Goal: Task Accomplishment & Management: Manage account settings

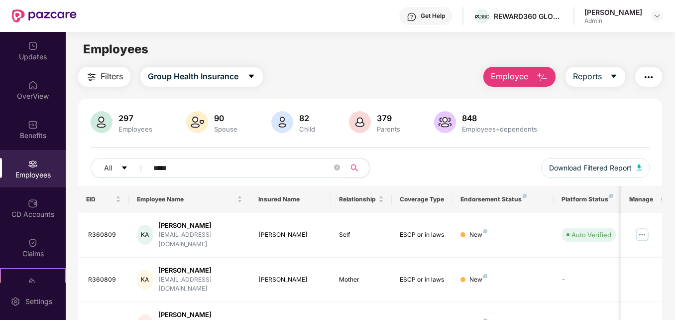
click at [200, 165] on input "*****" at bounding box center [242, 167] width 178 height 15
type input "*"
type input "*****"
click at [522, 77] on span "Employee" at bounding box center [509, 76] width 37 height 12
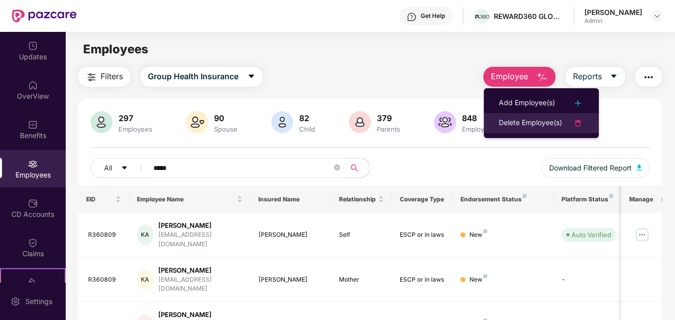
click at [510, 123] on div "Delete Employee(s)" at bounding box center [530, 123] width 63 height 12
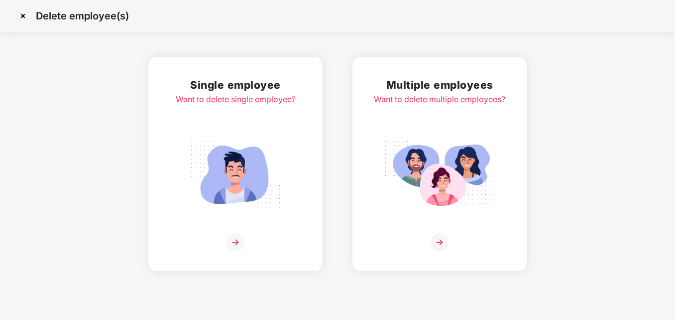
click at [438, 237] on img at bounding box center [440, 242] width 18 height 18
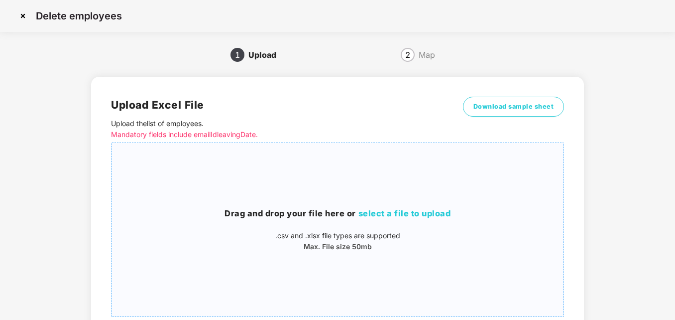
click at [424, 216] on span "select a file to upload" at bounding box center [405, 213] width 93 height 10
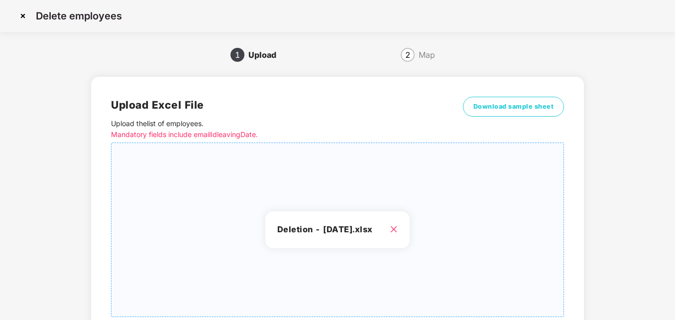
drag, startPoint x: 675, startPoint y: 164, endPoint x: 676, endPoint y: 245, distance: 81.2
click at [675, 245] on html "Delete employees 1 Upload 2 Map Upload Excel File Upload the list of employees …" at bounding box center [337, 160] width 675 height 320
drag, startPoint x: 675, startPoint y: 252, endPoint x: 675, endPoint y: 296, distance: 43.8
click at [675, 296] on div "Delete employees 1 Upload 2 Map Upload Excel File Upload the list of employees …" at bounding box center [337, 199] width 675 height 399
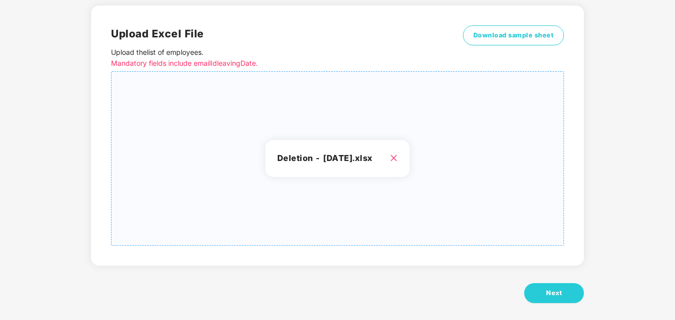
scroll to position [79, 0]
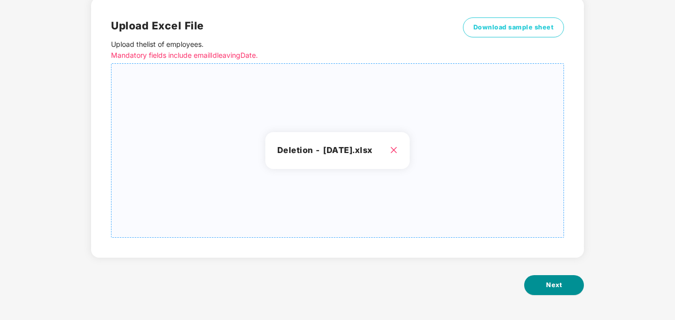
click at [554, 285] on span "Next" at bounding box center [554, 285] width 16 height 10
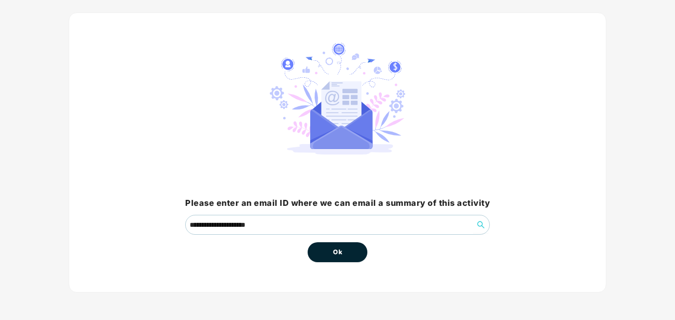
scroll to position [0, 0]
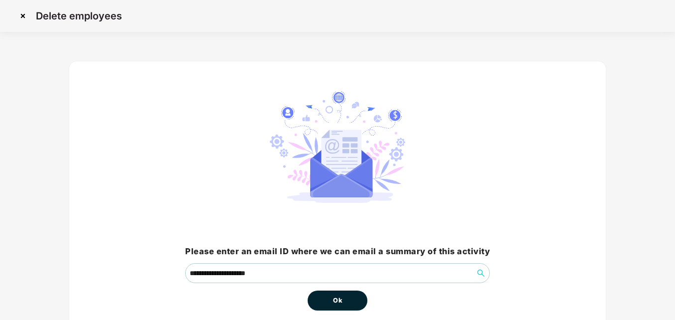
click at [345, 300] on button "Ok" at bounding box center [338, 300] width 60 height 20
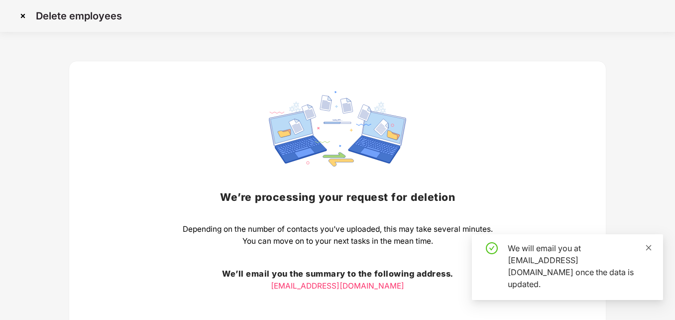
click at [648, 251] on icon "close" at bounding box center [648, 247] width 7 height 7
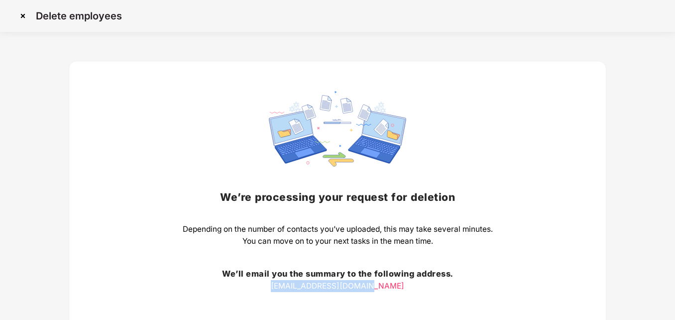
drag, startPoint x: 675, startPoint y: 251, endPoint x: 674, endPoint y: 297, distance: 45.3
click at [674, 297] on div "Delete employees We’re processing your request for deletion Depending on the nu…" at bounding box center [337, 201] width 675 height 402
drag, startPoint x: 674, startPoint y: 297, endPoint x: 634, endPoint y: 166, distance: 136.9
click at [634, 166] on div "We’re processing your request for deletion Depending on the number of contacts …" at bounding box center [337, 224] width 645 height 355
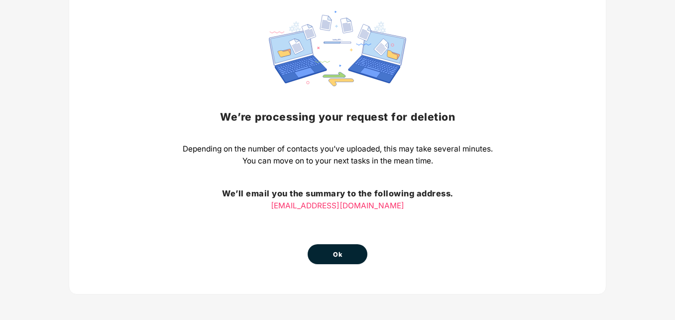
scroll to position [79, 0]
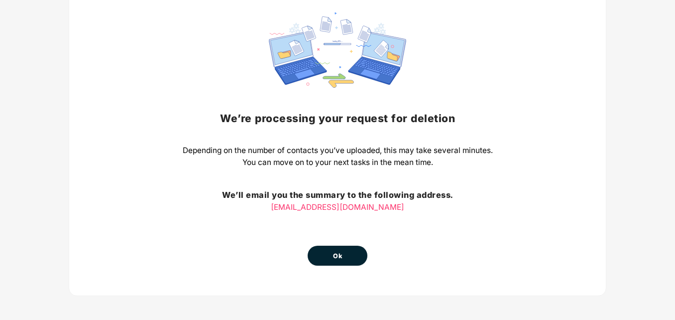
click at [344, 252] on button "Ok" at bounding box center [338, 256] width 60 height 20
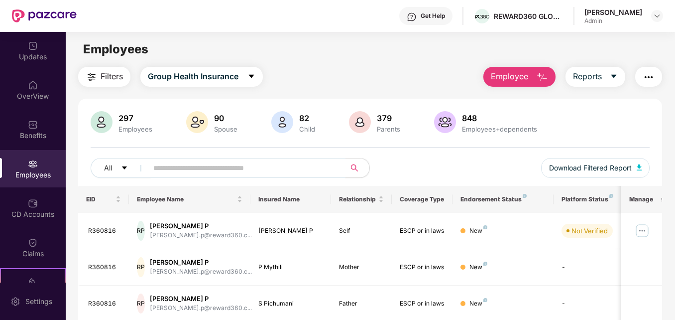
click at [234, 167] on input "text" at bounding box center [242, 167] width 178 height 15
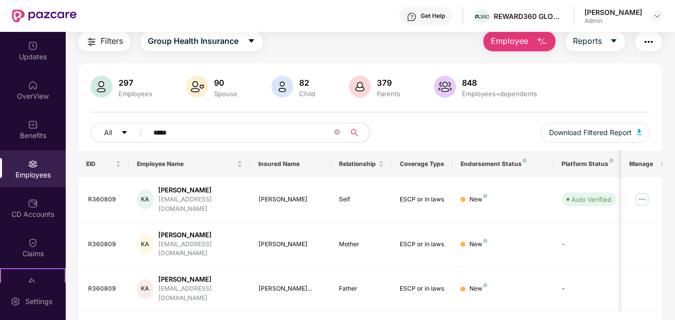
scroll to position [38, 0]
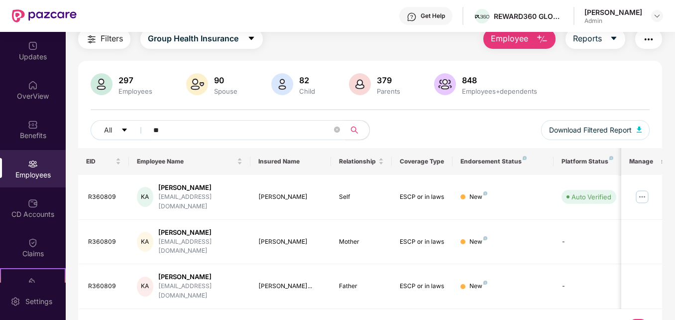
type input "*"
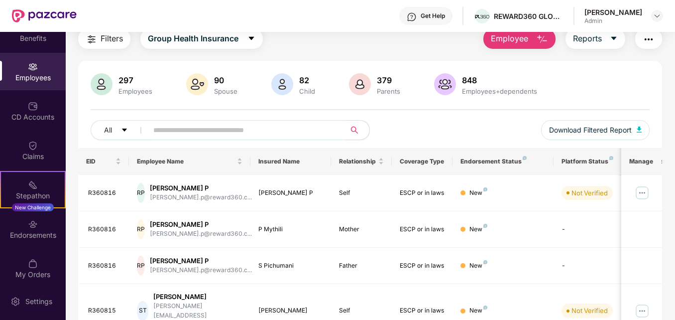
scroll to position [104, 0]
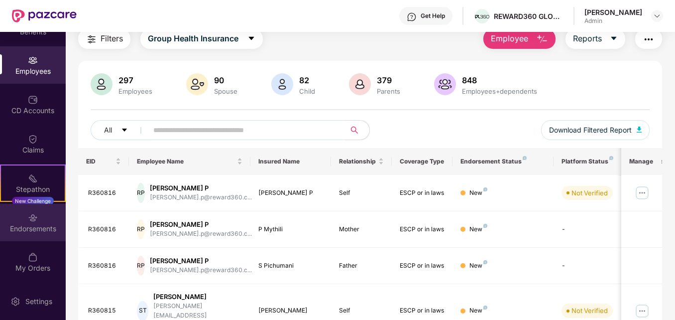
click at [41, 233] on div "Endorsements" at bounding box center [33, 229] width 66 height 10
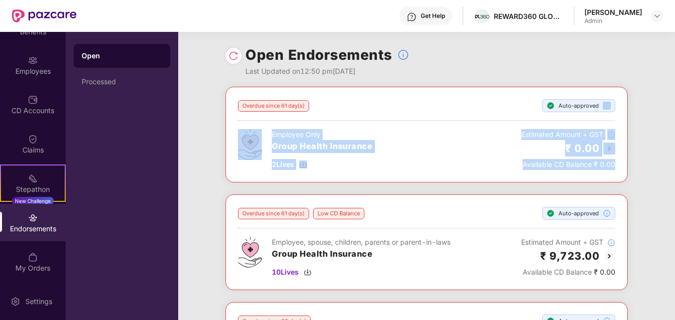
drag, startPoint x: 674, startPoint y: 104, endPoint x: 678, endPoint y: 166, distance: 62.4
click at [675, 166] on html "Get Help REWARD360 GLOBAL SERVICES PRIVATE LIMITED [PERSON_NAME] Admin Updates …" at bounding box center [337, 160] width 675 height 320
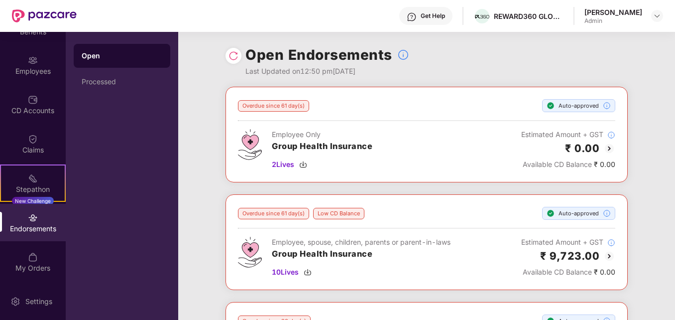
drag, startPoint x: 676, startPoint y: 166, endPoint x: 648, endPoint y: 207, distance: 49.9
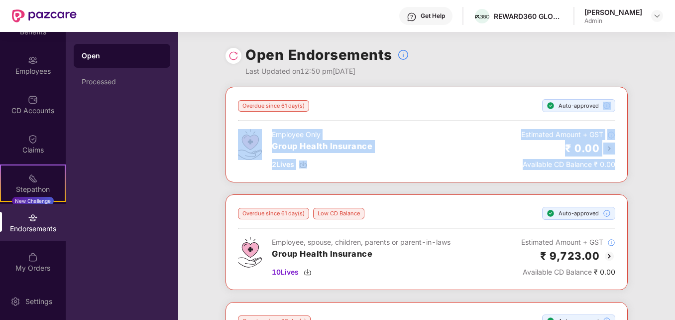
drag, startPoint x: 674, startPoint y: 107, endPoint x: 676, endPoint y: 158, distance: 51.3
click at [675, 158] on html "Get Help REWARD360 GLOBAL SERVICES PRIVATE LIMITED [PERSON_NAME] Admin Updates …" at bounding box center [337, 160] width 675 height 320
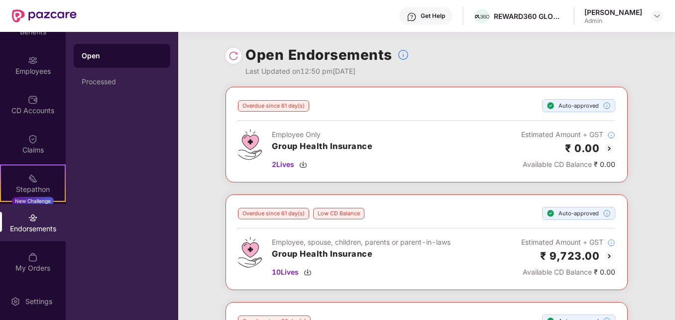
drag, startPoint x: 676, startPoint y: 158, endPoint x: 654, endPoint y: 197, distance: 44.4
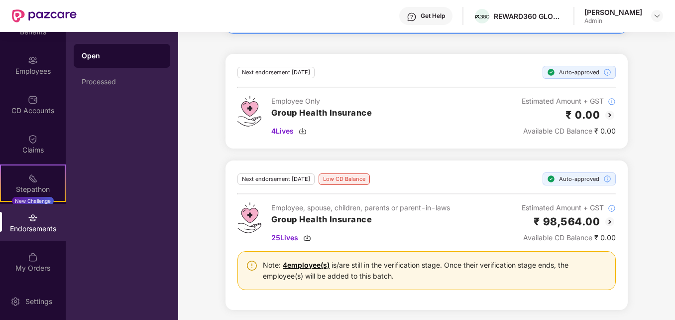
scroll to position [780, 0]
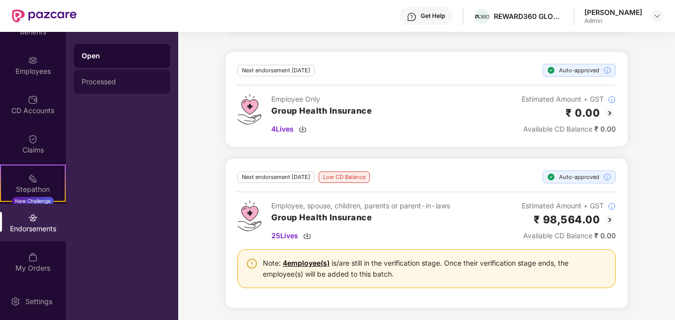
click at [94, 83] on div "Processed" at bounding box center [122, 82] width 81 height 8
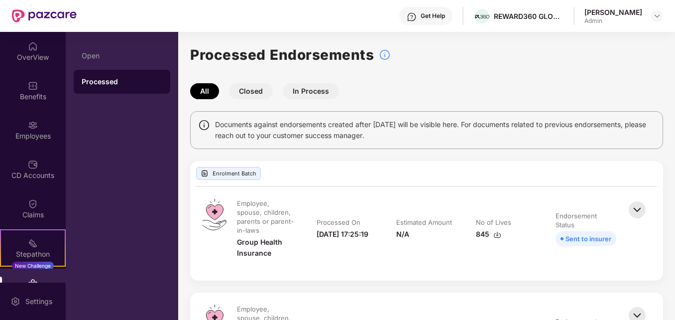
scroll to position [38, 0]
click at [28, 133] on div "Employees" at bounding box center [33, 137] width 66 height 10
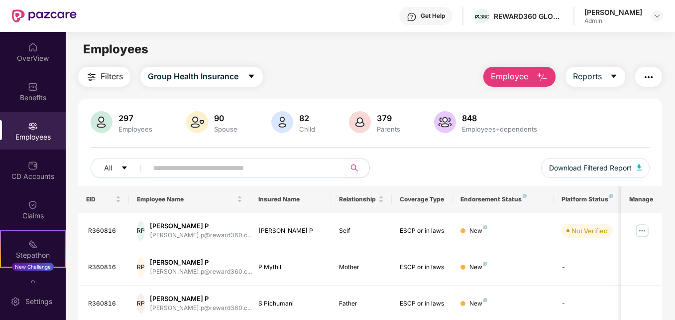
click at [182, 168] on input "text" at bounding box center [242, 167] width 178 height 15
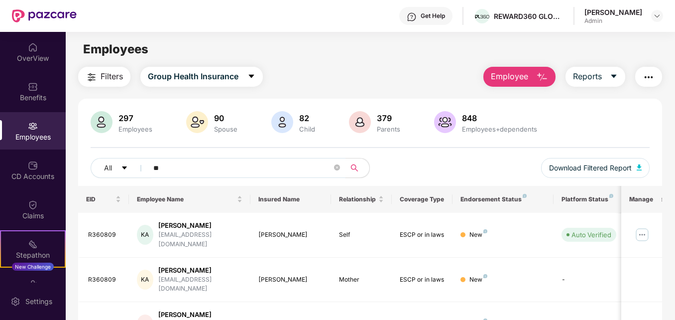
type input "*"
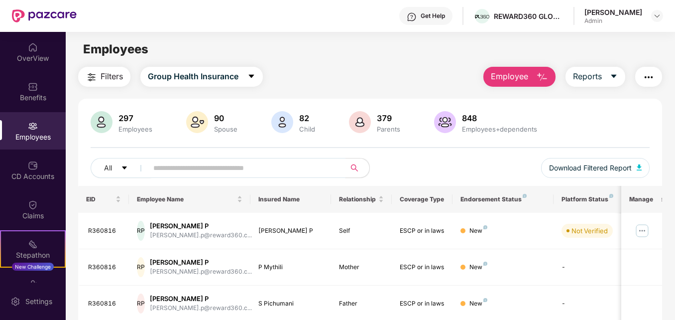
click at [259, 163] on input "text" at bounding box center [242, 167] width 178 height 15
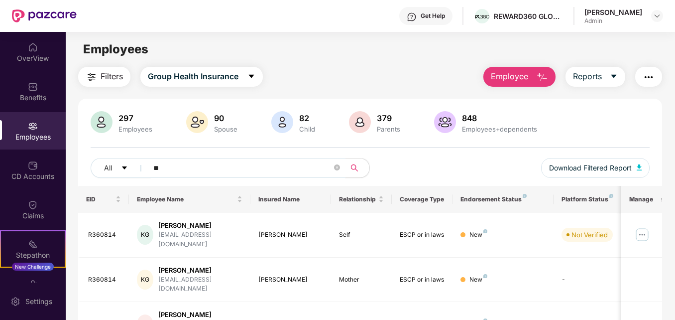
type input "*"
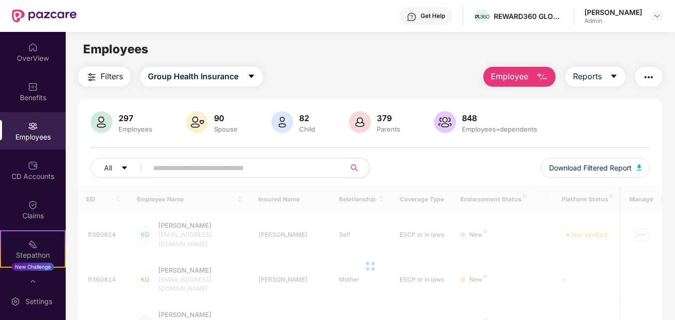
click at [534, 81] on button "Employee" at bounding box center [520, 77] width 72 height 20
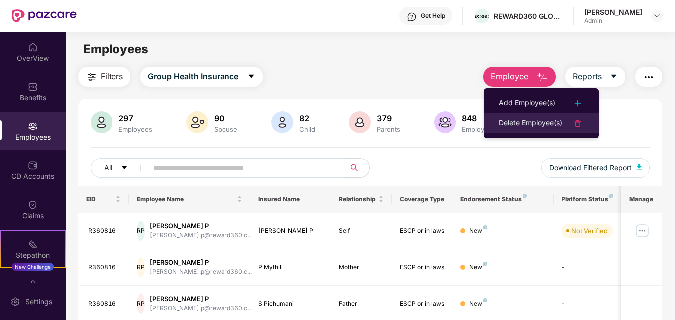
click at [525, 118] on div "Delete Employee(s)" at bounding box center [530, 123] width 63 height 12
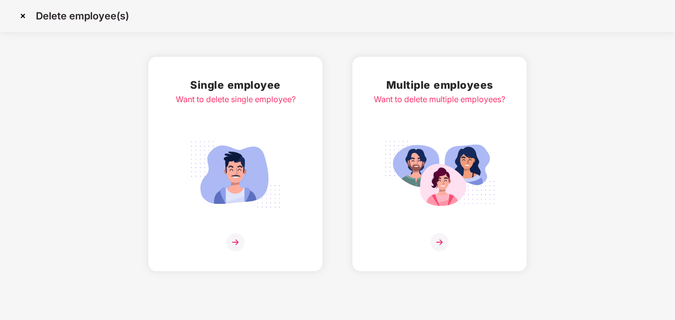
click at [441, 247] on img at bounding box center [440, 242] width 18 height 18
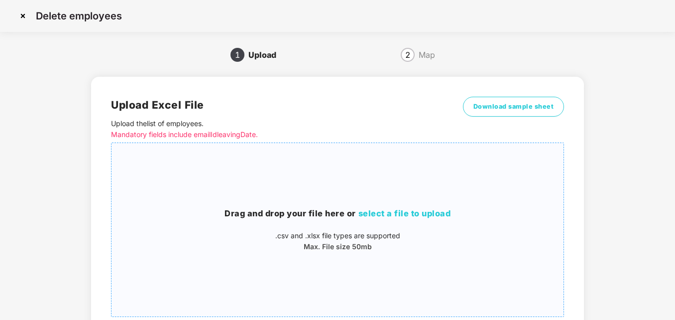
click at [419, 213] on span "select a file to upload" at bounding box center [405, 213] width 93 height 10
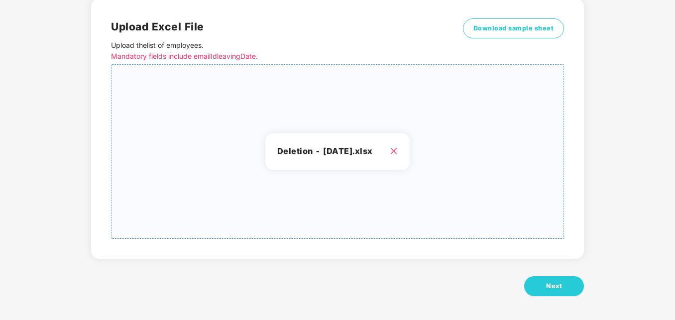
scroll to position [79, 0]
click at [562, 287] on span "Next" at bounding box center [554, 285] width 16 height 10
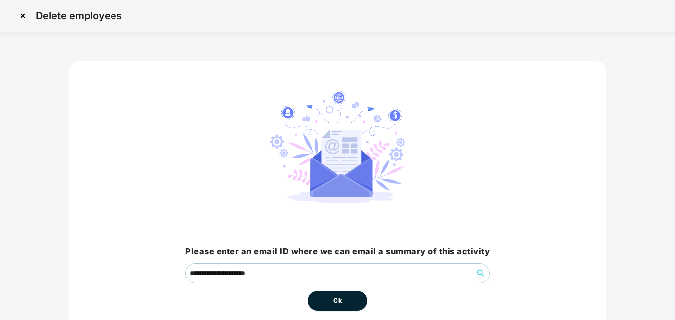
click at [320, 303] on button "Ok" at bounding box center [338, 300] width 60 height 20
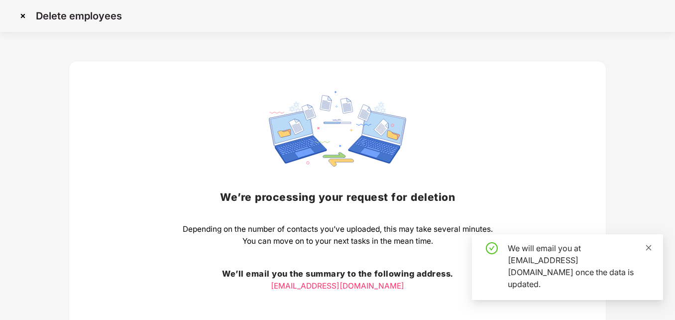
click at [649, 251] on icon "close" at bounding box center [648, 247] width 7 height 7
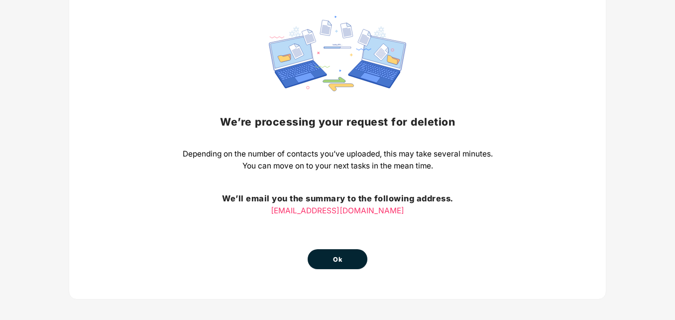
scroll to position [82, 0]
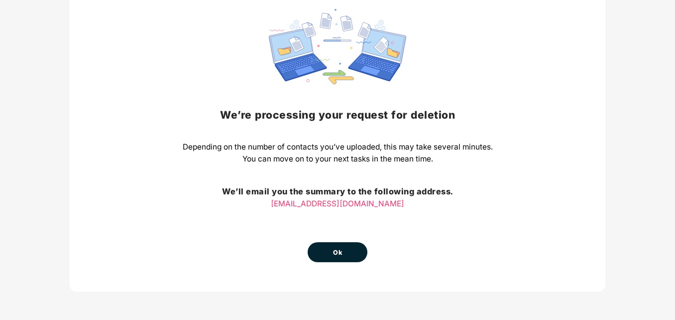
click at [346, 258] on button "Ok" at bounding box center [338, 252] width 60 height 20
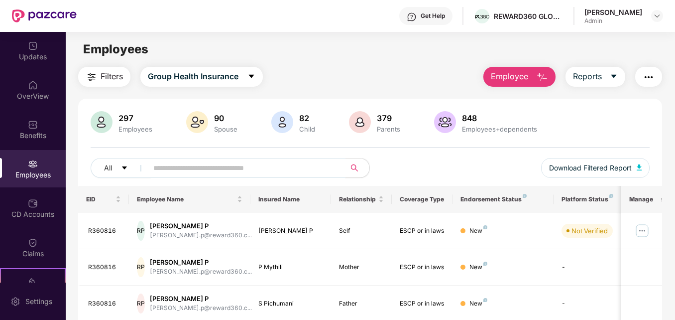
click at [218, 165] on input "text" at bounding box center [242, 167] width 178 height 15
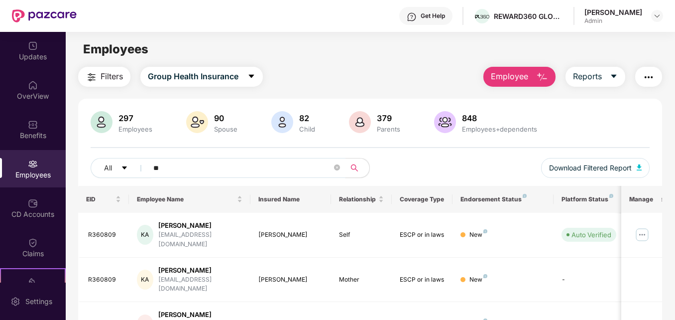
type input "*"
